Goal: Task Accomplishment & Management: Use online tool/utility

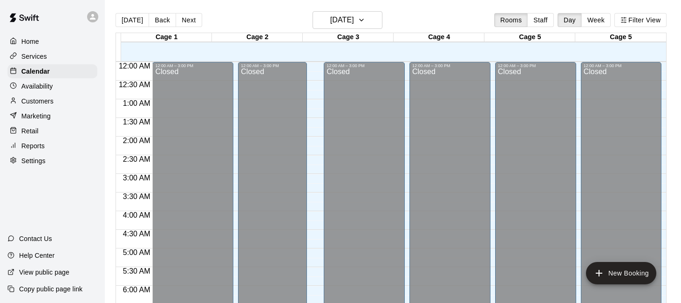
scroll to position [545, 0]
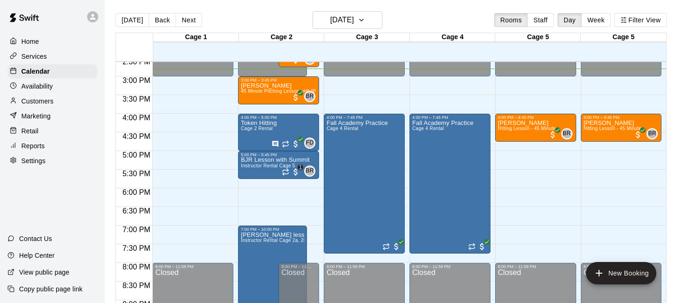
click at [54, 59] on div "Services" at bounding box center [52, 56] width 90 height 14
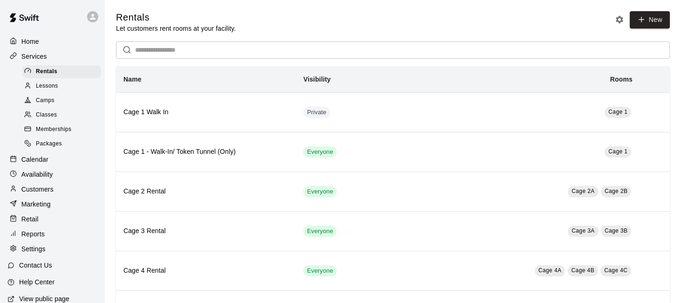
click at [74, 80] on div "Lessons" at bounding box center [61, 86] width 79 height 13
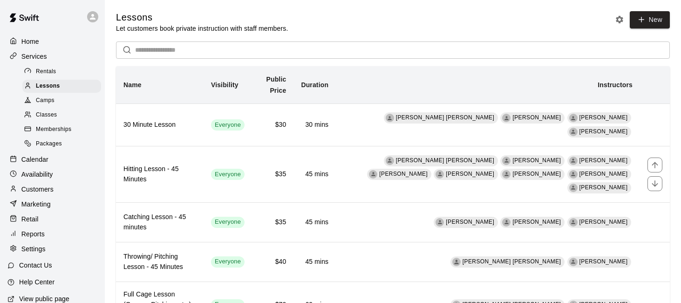
scroll to position [28, 0]
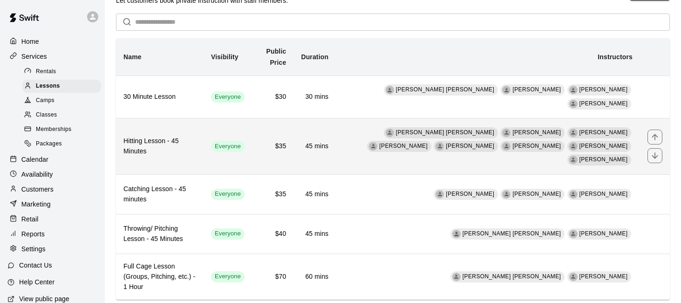
click at [196, 141] on h6 "Hitting Lesson - 45 Minutes" at bounding box center [159, 146] width 73 height 20
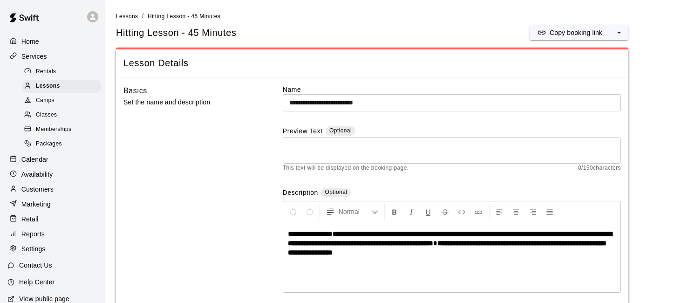
click at [320, 249] on strong "**********" at bounding box center [446, 247] width 317 height 16
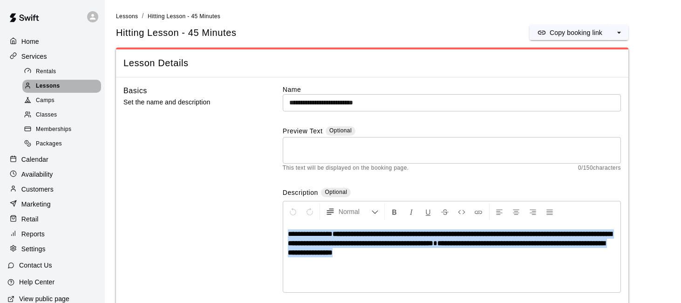
click at [57, 89] on span "Lessons" at bounding box center [48, 86] width 24 height 9
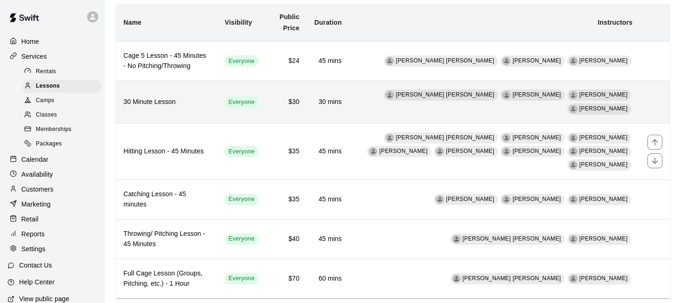
scroll to position [68, 0]
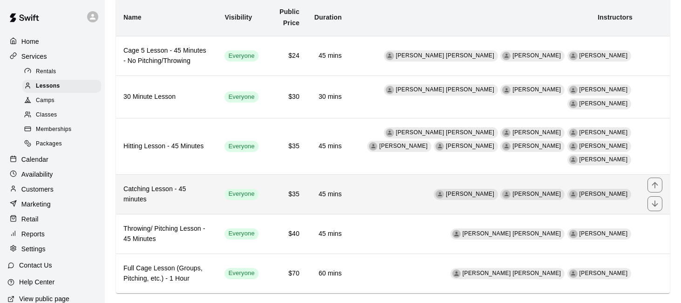
click at [197, 183] on th "Catching Lesson - 45 minutes" at bounding box center [166, 194] width 101 height 40
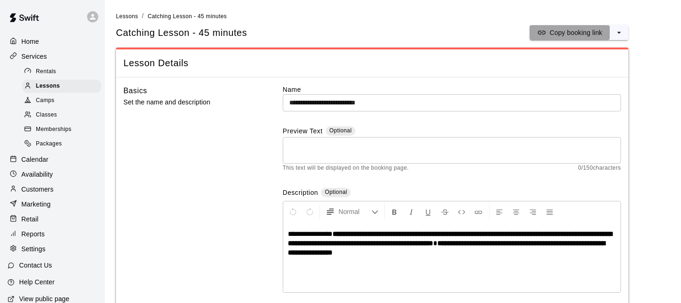
click at [576, 33] on p "Copy booking link" at bounding box center [576, 32] width 53 height 9
